Goal: Transaction & Acquisition: Purchase product/service

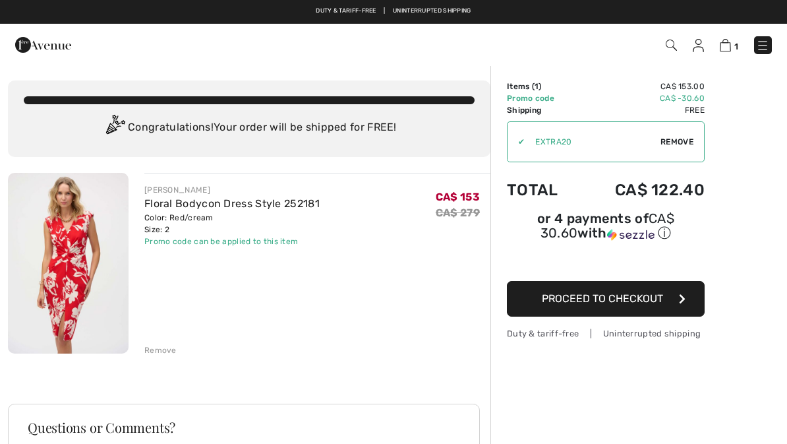
click at [600, 303] on span "Proceed to Checkout" at bounding box center [602, 298] width 121 height 13
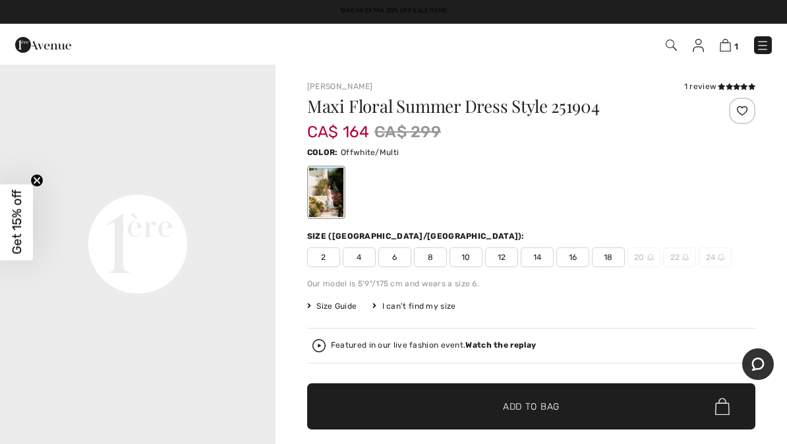
scroll to position [832, 0]
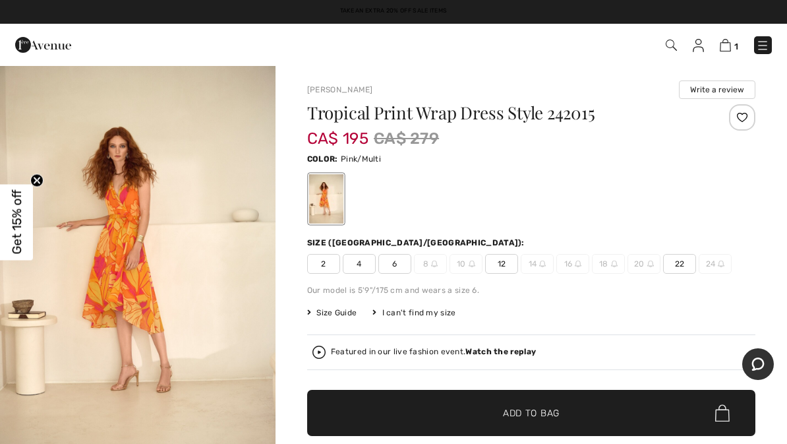
click at [668, 49] on img at bounding box center [671, 45] width 11 height 11
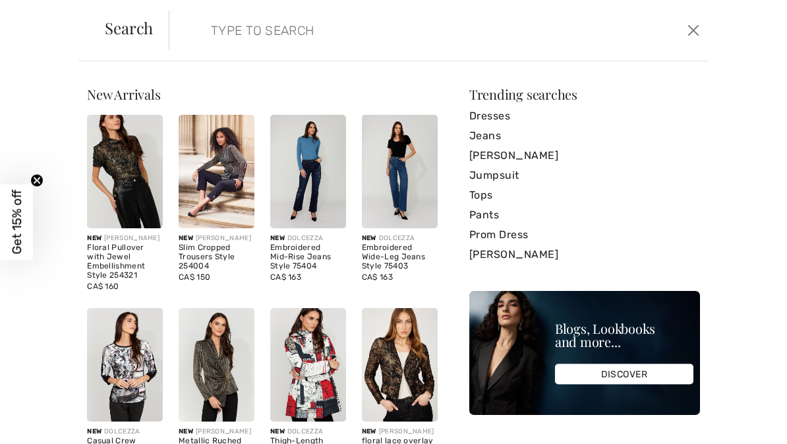
click at [222, 31] on input "search" at bounding box center [382, 31] width 362 height 40
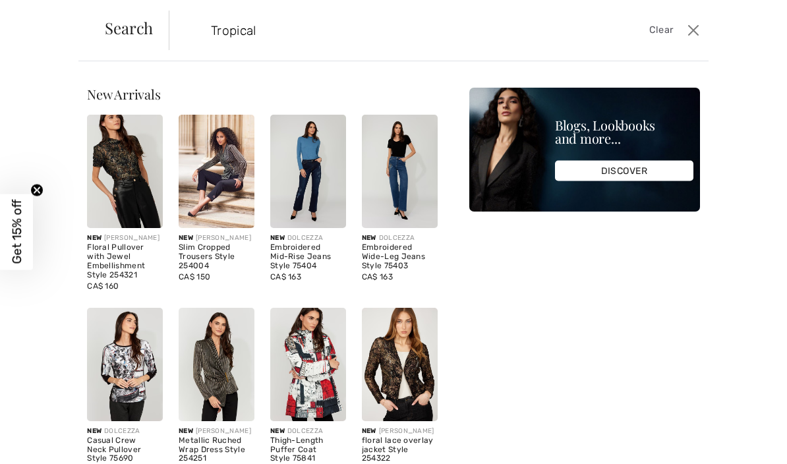
type input "Tropical"
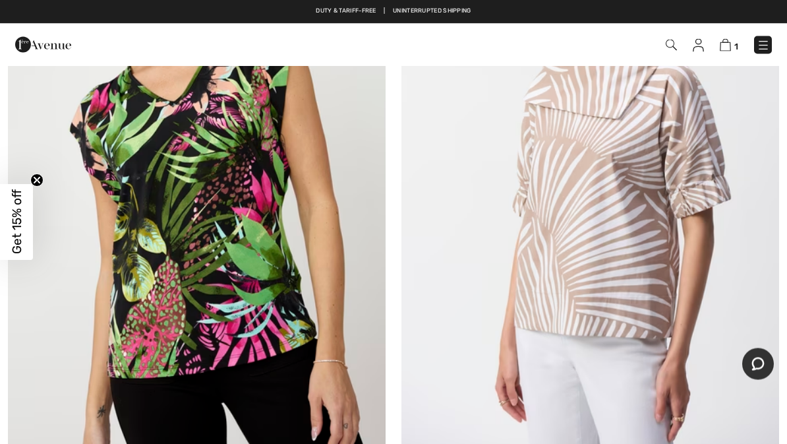
scroll to position [4791, 0]
